Goal: Task Accomplishment & Management: Manage account settings

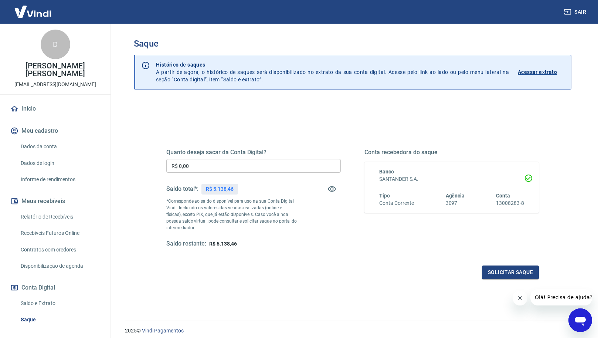
click at [541, 72] on p "Acessar extrato" at bounding box center [537, 71] width 39 height 7
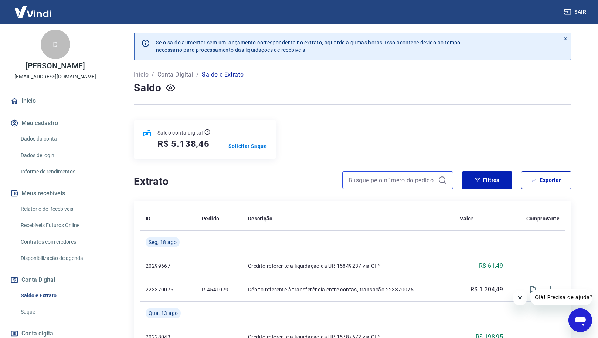
click at [427, 182] on input at bounding box center [392, 180] width 87 height 11
click at [501, 181] on button "Filtros" at bounding box center [487, 180] width 50 height 18
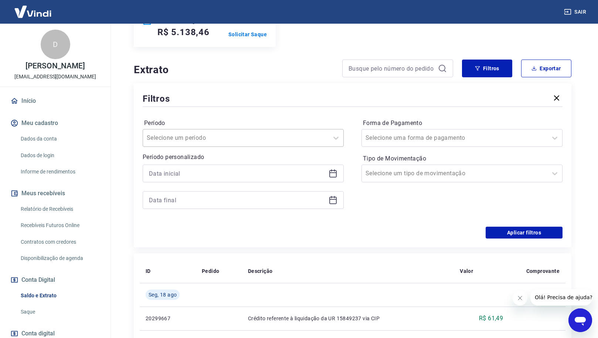
scroll to position [43, 0]
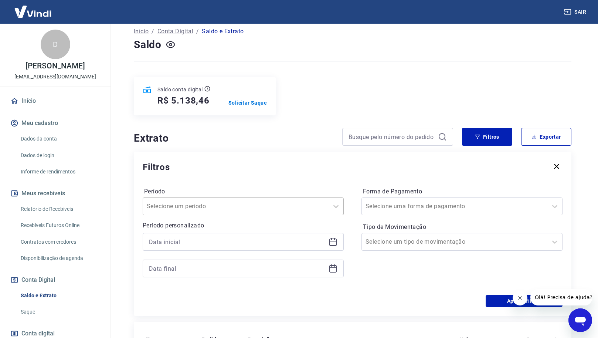
click at [279, 204] on div at bounding box center [236, 206] width 178 height 10
click at [433, 279] on div "Forma de Pagamento Selecione uma forma de pagamento Tipo de Movimentação Seleci…" at bounding box center [462, 236] width 201 height 101
click at [403, 235] on div "Selecione um tipo de movimentação" at bounding box center [462, 242] width 201 height 18
click at [409, 240] on div "Selecione um tipo de movimentação" at bounding box center [455, 241] width 178 height 9
click at [372, 279] on div "Forma de Pagamento Selecione uma forma de pagamento Tipo de Movimentação Select…" at bounding box center [462, 236] width 201 height 101
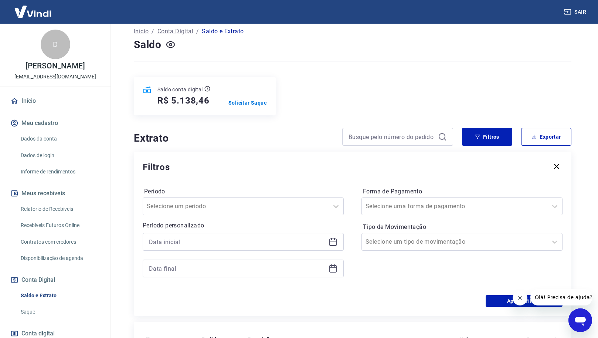
click at [335, 243] on icon at bounding box center [333, 241] width 9 height 9
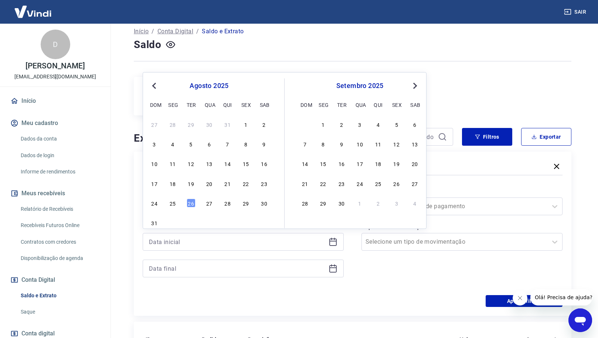
click at [196, 85] on div "agosto 2025" at bounding box center [209, 85] width 121 height 9
click at [215, 85] on div "agosto 2025" at bounding box center [209, 85] width 121 height 9
click at [226, 84] on div "agosto 2025" at bounding box center [209, 85] width 121 height 9
click at [154, 84] on button "Previous Month" at bounding box center [154, 85] width 9 height 9
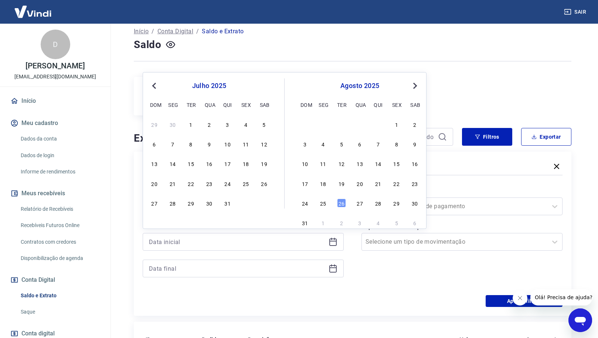
click at [154, 84] on button "Previous Month" at bounding box center [154, 85] width 9 height 9
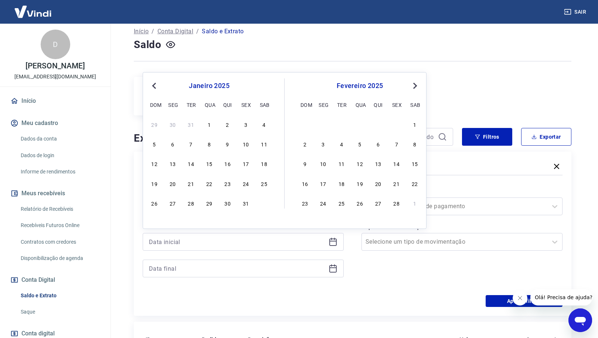
click at [154, 84] on button "Previous Month" at bounding box center [154, 85] width 9 height 9
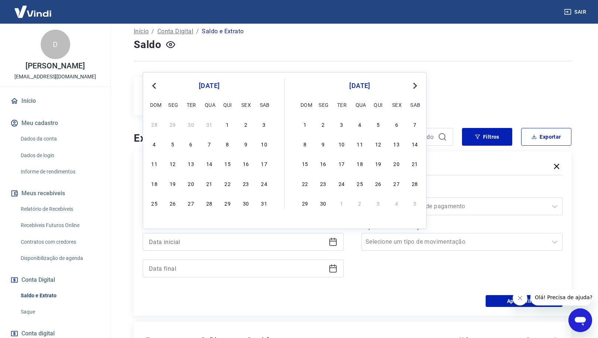
click at [154, 84] on button "Previous Month" at bounding box center [154, 85] width 9 height 9
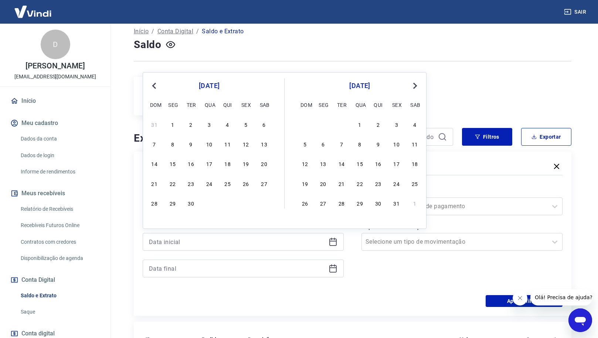
click at [154, 84] on button "Previous Month" at bounding box center [154, 85] width 9 height 9
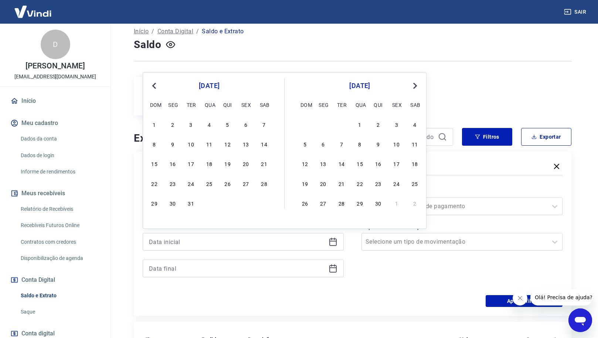
click at [154, 84] on button "Previous Month" at bounding box center [154, 85] width 9 height 9
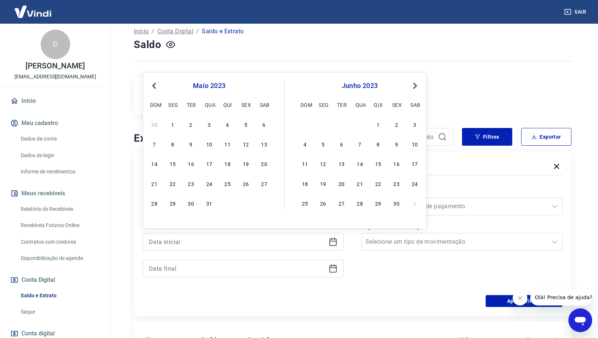
click at [154, 84] on button "Previous Month" at bounding box center [154, 85] width 9 height 9
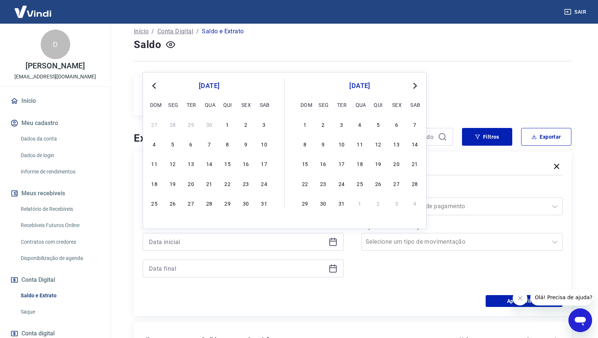
click at [154, 84] on button "Previous Month" at bounding box center [154, 85] width 9 height 9
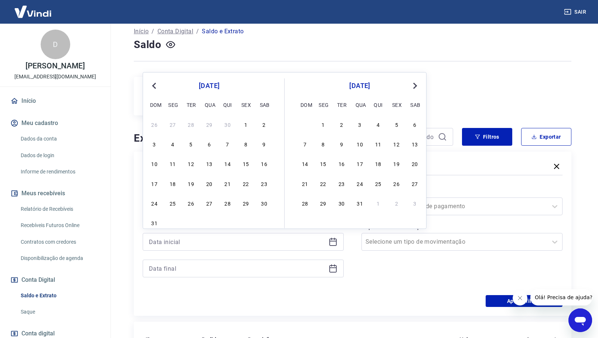
click at [415, 85] on span "Next Month" at bounding box center [415, 85] width 0 height 9
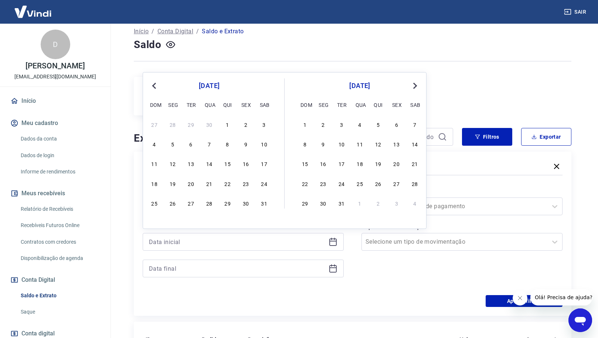
click at [415, 85] on span "Next Month" at bounding box center [415, 85] width 0 height 9
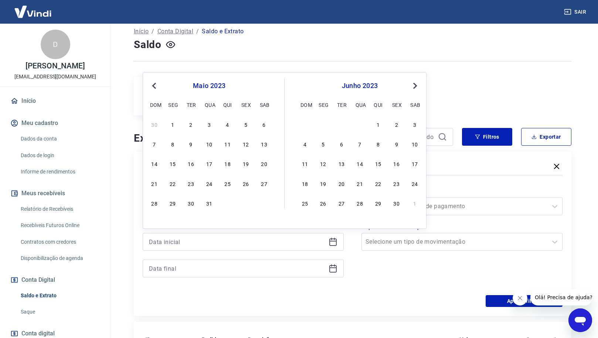
click at [415, 85] on span "Next Month" at bounding box center [415, 85] width 0 height 9
click at [340, 124] on div "1" at bounding box center [341, 124] width 9 height 9
type input "01/08/2023"
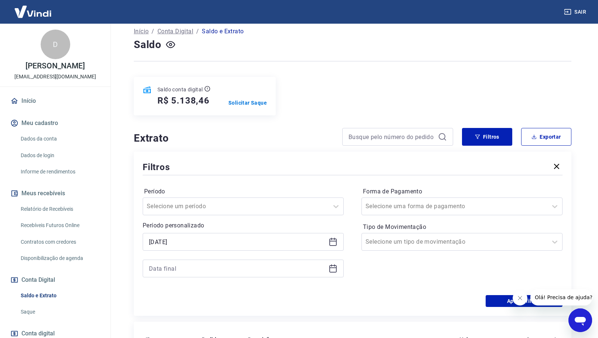
click at [333, 270] on icon at bounding box center [333, 268] width 9 height 9
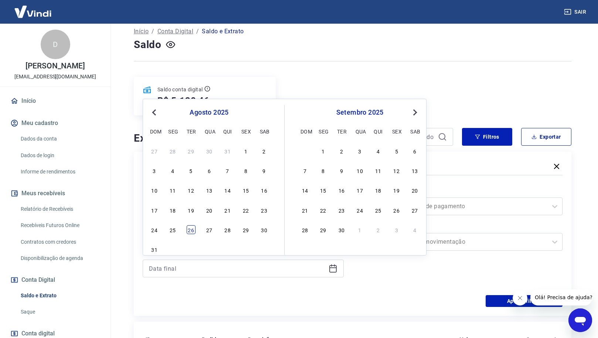
click at [190, 232] on div "26" at bounding box center [191, 229] width 9 height 9
type input "26/08/2025"
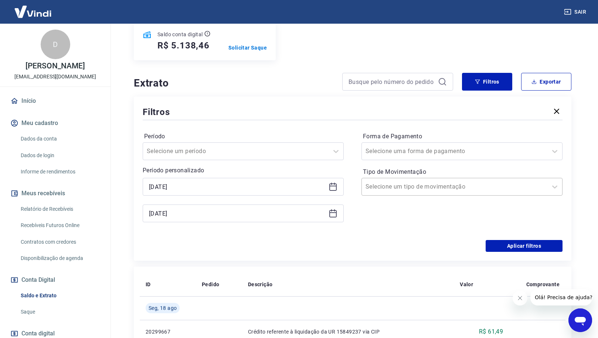
scroll to position [152, 0]
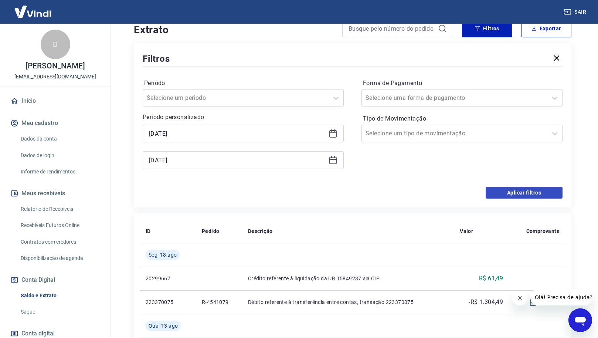
click at [548, 189] on button "Aplicar filtros" at bounding box center [524, 193] width 77 height 12
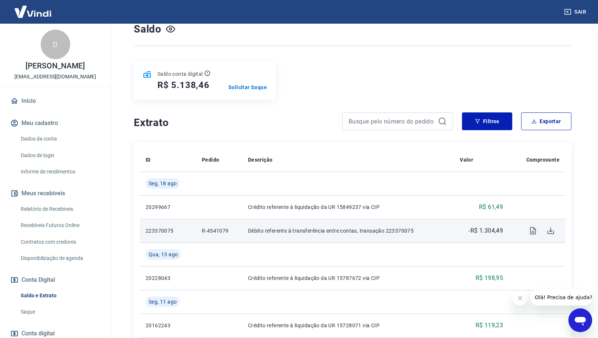
scroll to position [80, 0]
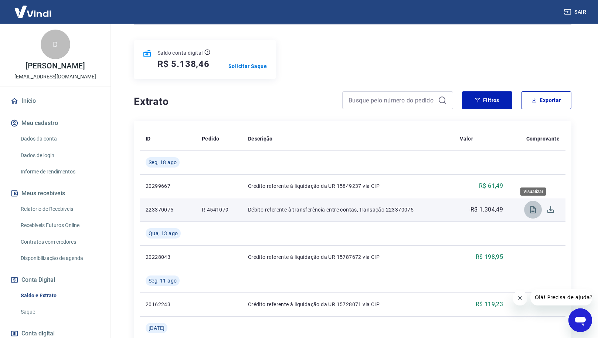
click at [533, 210] on icon "Visualizar" at bounding box center [533, 209] width 6 height 7
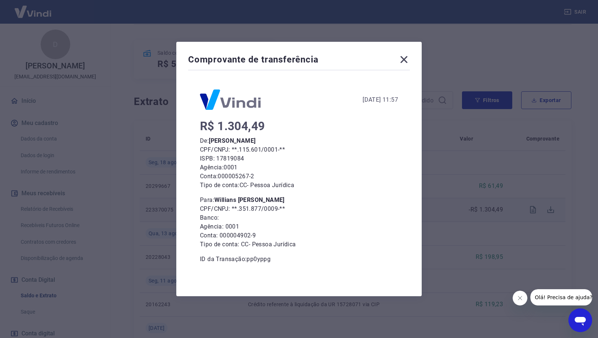
click at [408, 57] on icon at bounding box center [404, 59] width 7 height 7
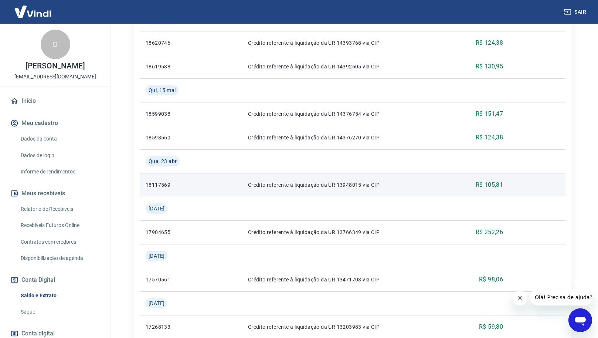
scroll to position [839, 0]
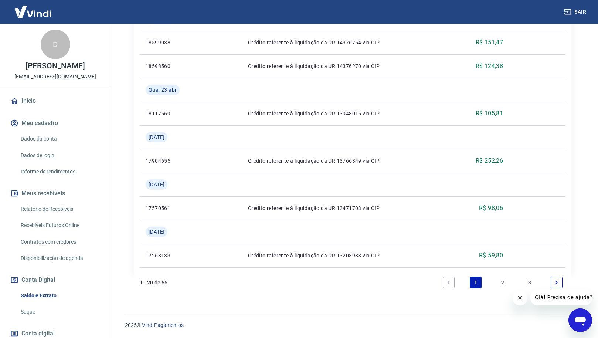
click at [559, 281] on icon "Next page" at bounding box center [556, 282] width 5 height 5
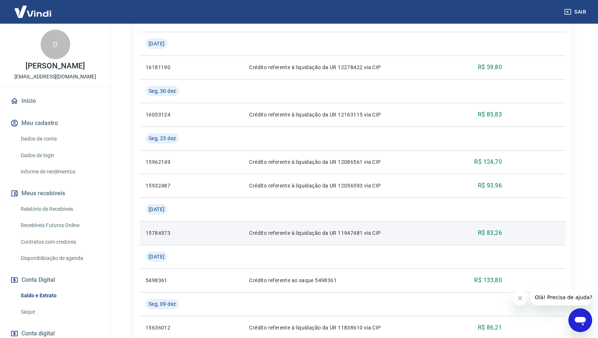
scroll to position [862, 0]
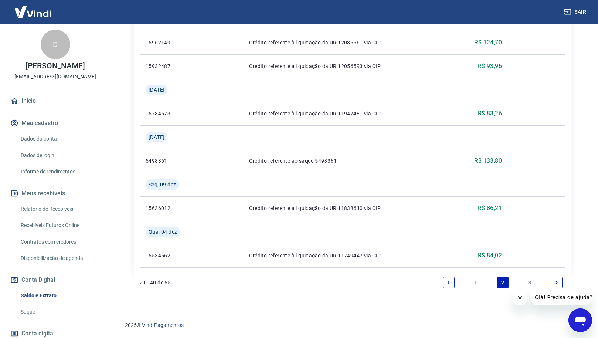
click at [473, 284] on link "1" at bounding box center [476, 283] width 12 height 12
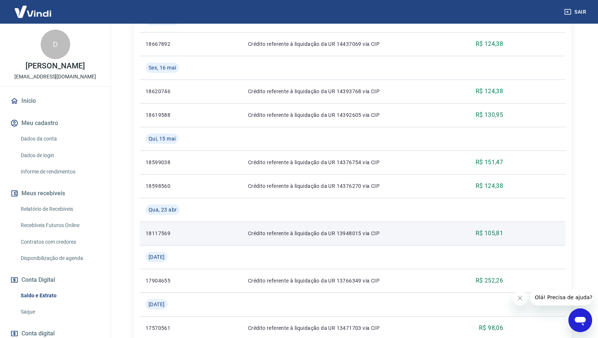
scroll to position [774, 0]
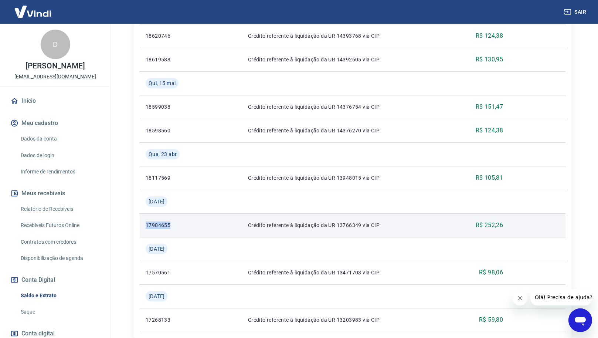
drag, startPoint x: 170, startPoint y: 225, endPoint x: 142, endPoint y: 223, distance: 27.8
click at [142, 223] on td "17904655" at bounding box center [168, 225] width 56 height 24
click at [165, 224] on p "17904655" at bounding box center [168, 225] width 44 height 7
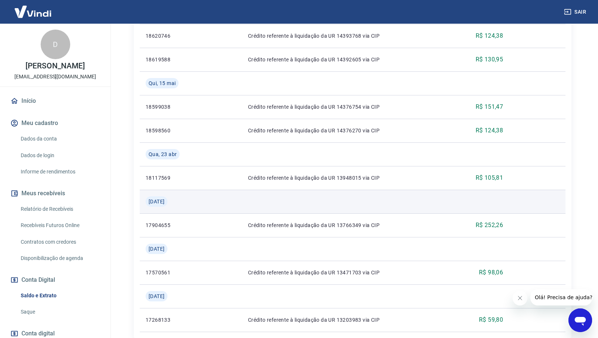
click at [165, 204] on span "Seg, 07 abr" at bounding box center [157, 201] width 16 height 7
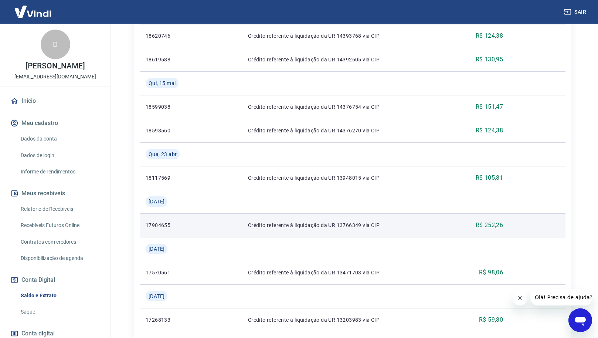
click at [172, 222] on p "17904655" at bounding box center [168, 225] width 44 height 7
click at [327, 229] on td "Crédito referente à liquidação da UR 13766349 via CIP" at bounding box center [348, 225] width 212 height 24
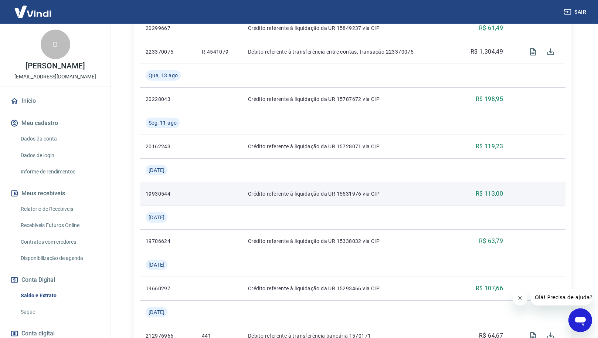
scroll to position [0, 0]
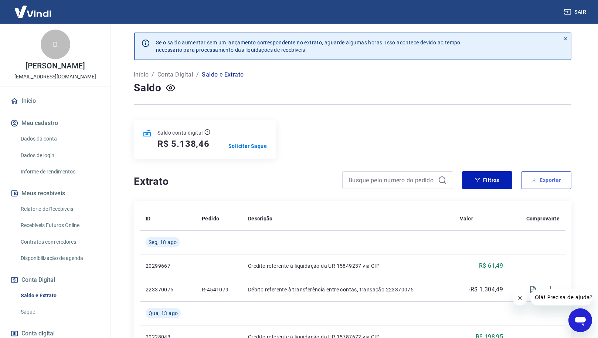
click at [547, 176] on button "Exportar" at bounding box center [546, 180] width 50 height 18
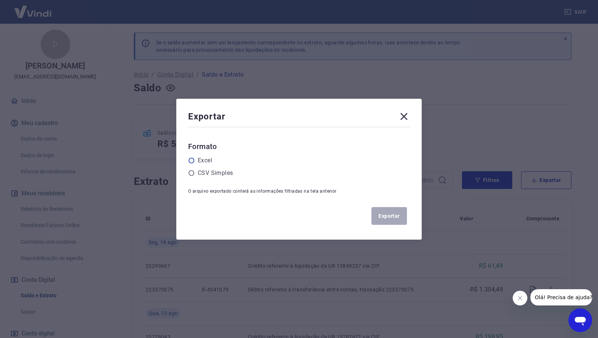
click at [205, 161] on label "Excel" at bounding box center [205, 160] width 14 height 9
click at [0, 0] on input "radio" at bounding box center [0, 0] width 0 height 0
click at [406, 217] on button "Exportar" at bounding box center [390, 216] width 36 height 18
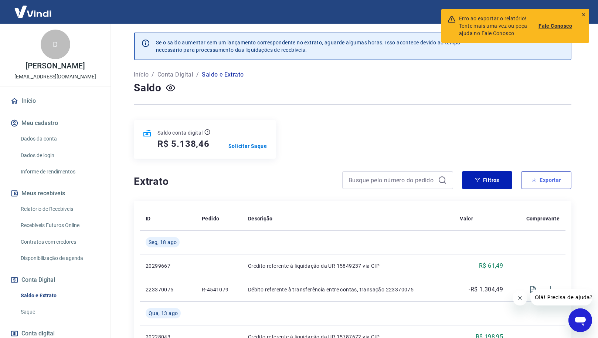
click at [547, 179] on button "Exportar" at bounding box center [546, 180] width 50 height 18
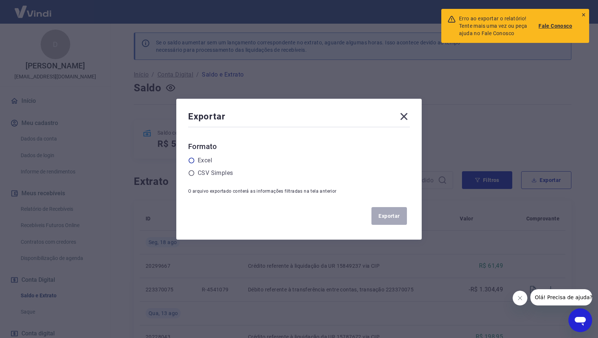
click at [212, 165] on label "Excel" at bounding box center [205, 160] width 14 height 9
click at [0, 0] on input "radio" at bounding box center [0, 0] width 0 height 0
click at [211, 162] on label "Excel" at bounding box center [205, 160] width 14 height 9
click at [0, 0] on input "radio" at bounding box center [0, 0] width 0 height 0
click at [388, 214] on button "Exportar" at bounding box center [390, 216] width 36 height 18
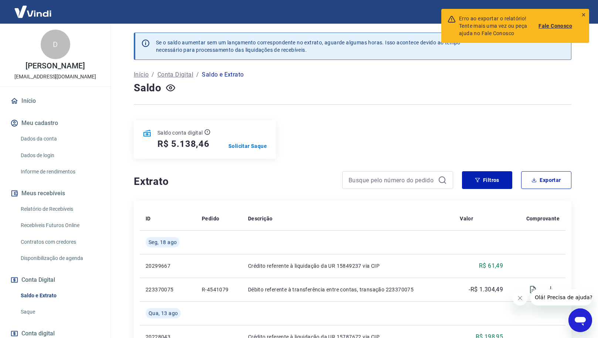
click at [501, 26] on div "Erro ao exportar o relatório! Tente mais uma vez ou peça ajuda no Fale Conosco" at bounding box center [499, 26] width 80 height 22
click at [585, 15] on icon at bounding box center [583, 14] width 5 height 5
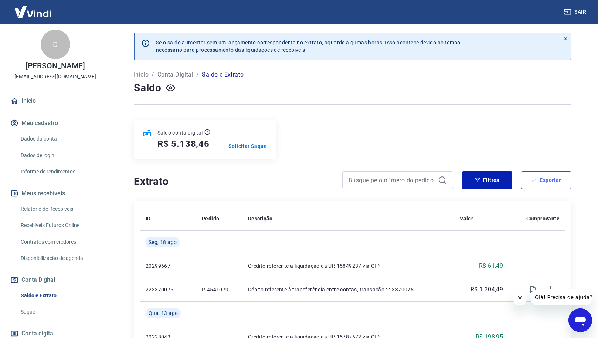
click at [541, 178] on button "Exportar" at bounding box center [546, 180] width 50 height 18
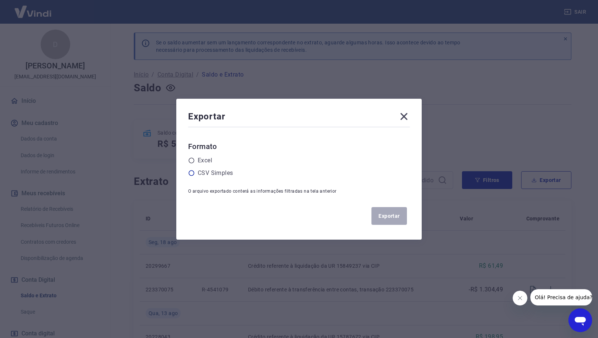
click at [222, 171] on label "CSV Simples" at bounding box center [215, 173] width 35 height 9
click at [0, 0] on input "radio" at bounding box center [0, 0] width 0 height 0
click at [396, 217] on button "Exportar" at bounding box center [390, 216] width 36 height 18
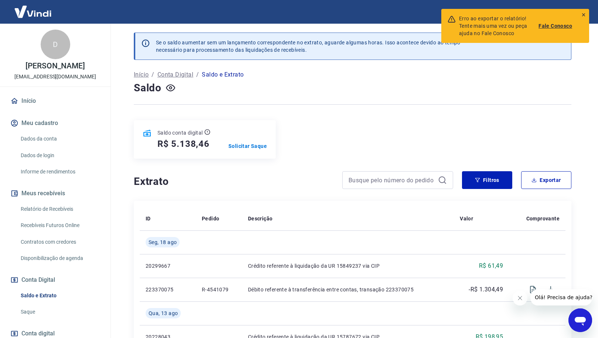
click at [584, 16] on icon at bounding box center [583, 14] width 5 height 5
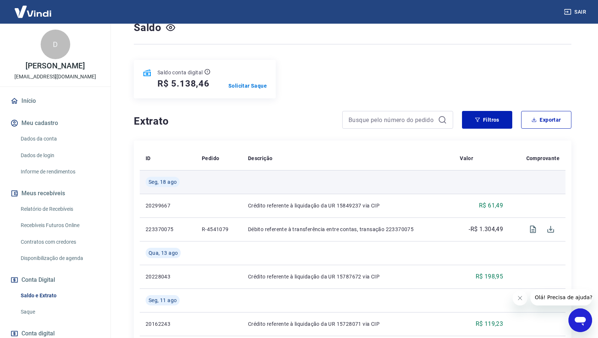
scroll to position [122, 0]
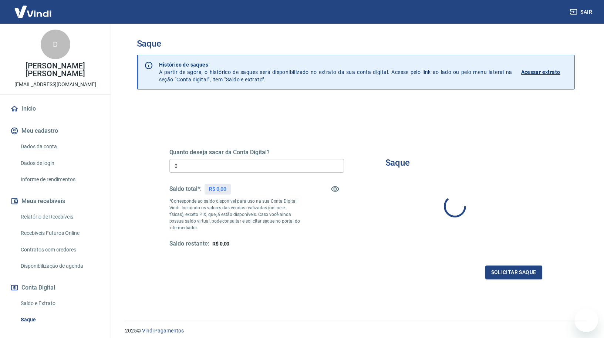
type input "R$ 0,00"
